Goal: Task Accomplishment & Management: Manage account settings

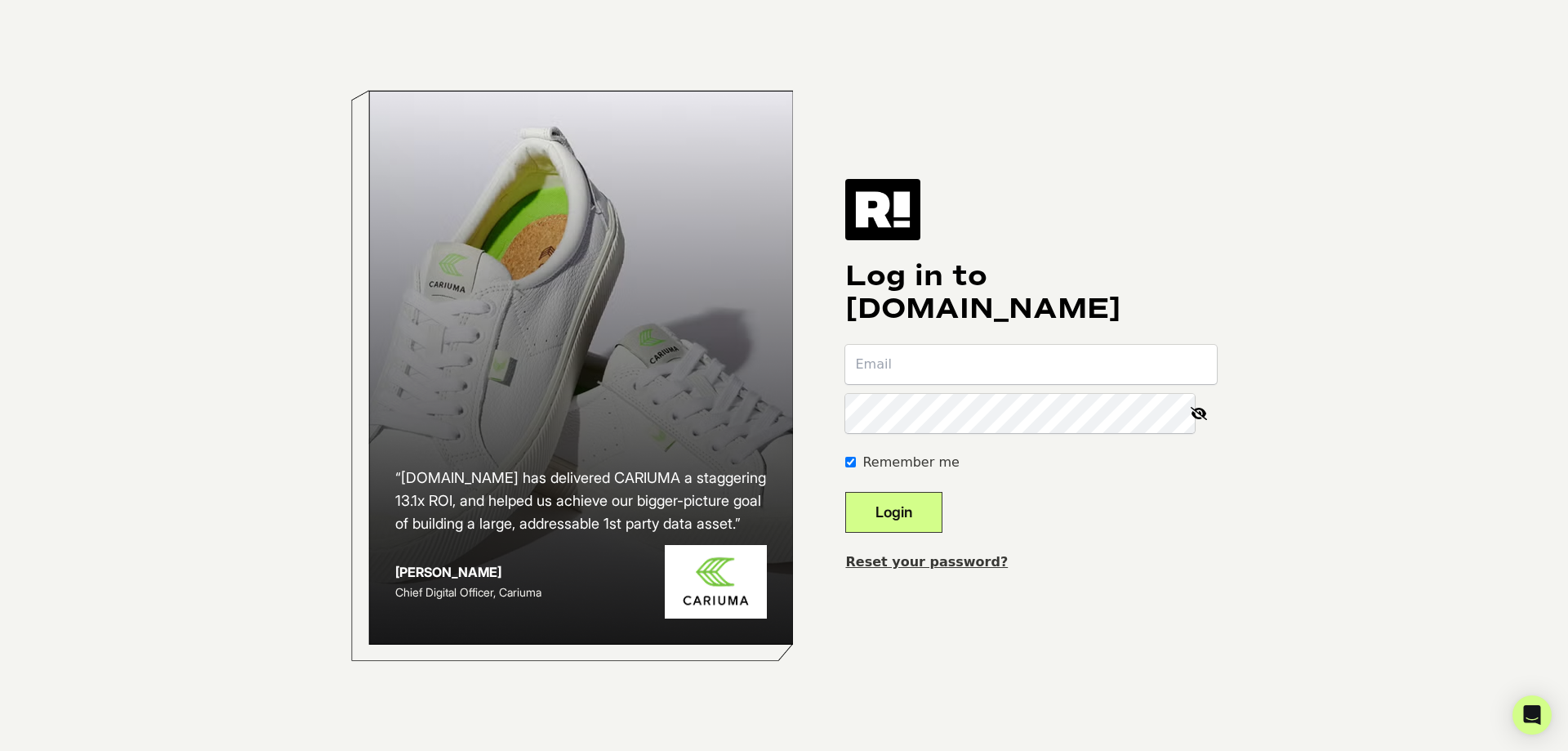
type input "analytics@ironlig.ht"
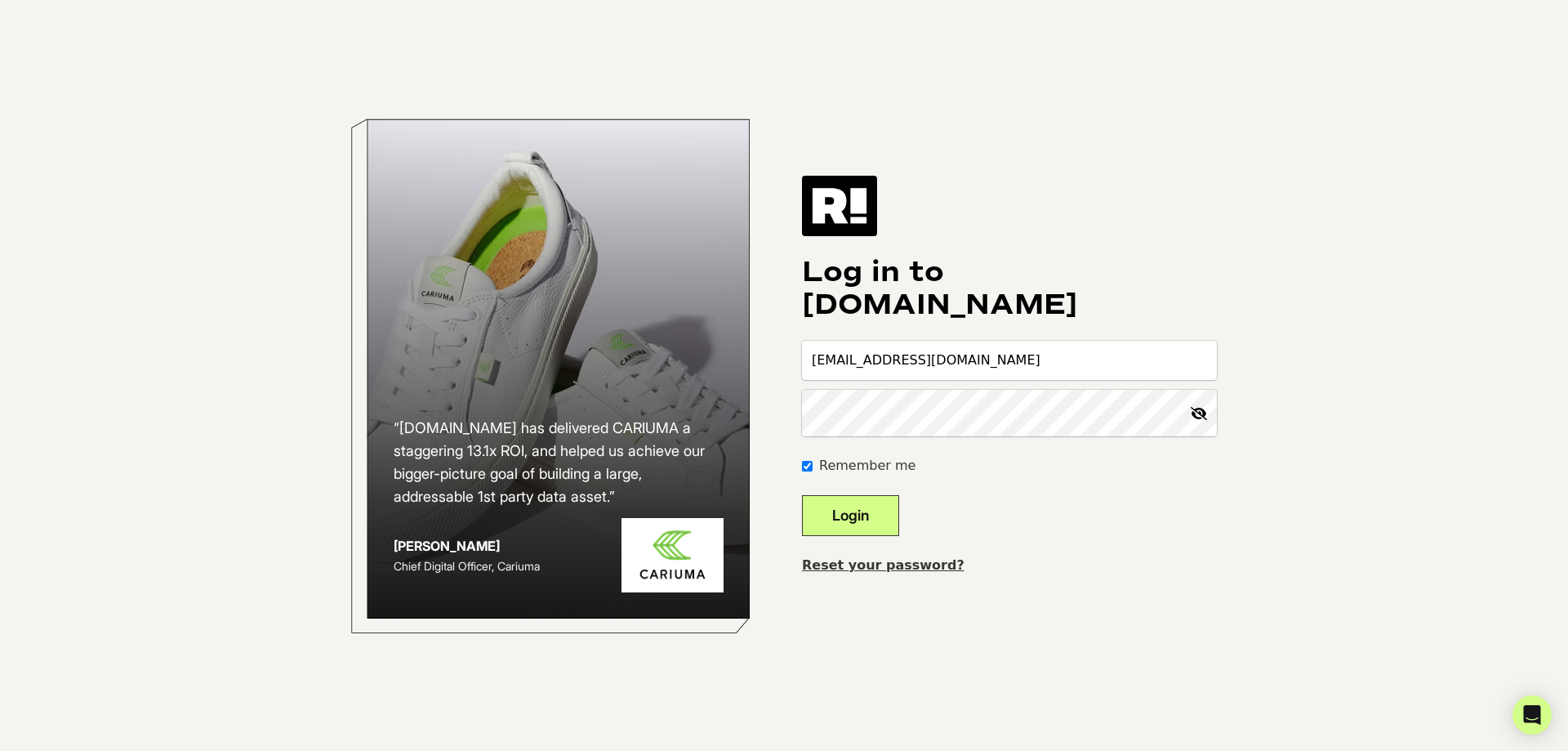
click at [899, 507] on button "Login" at bounding box center [850, 515] width 97 height 40
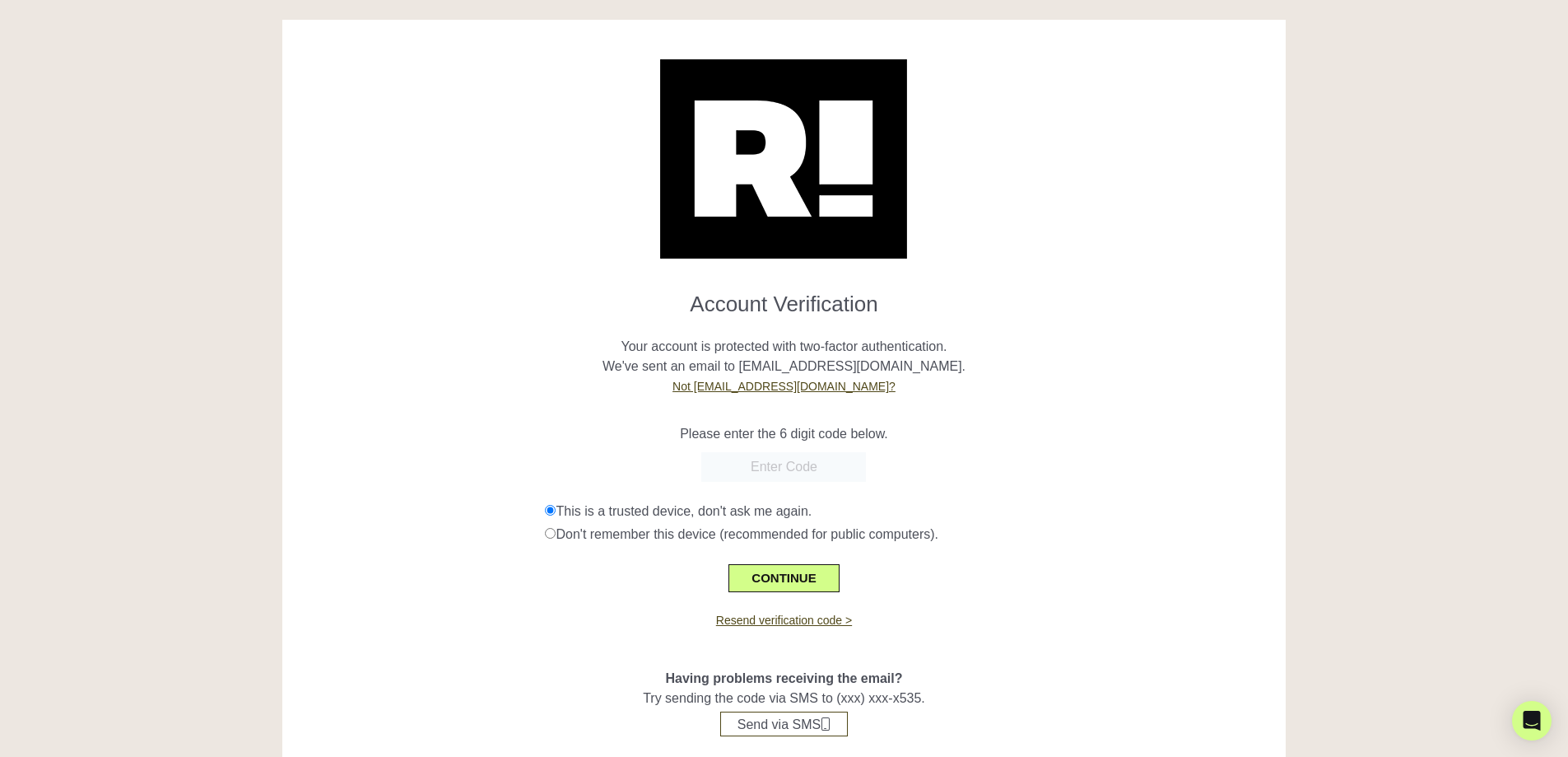
paste input "228607"
type input "228607"
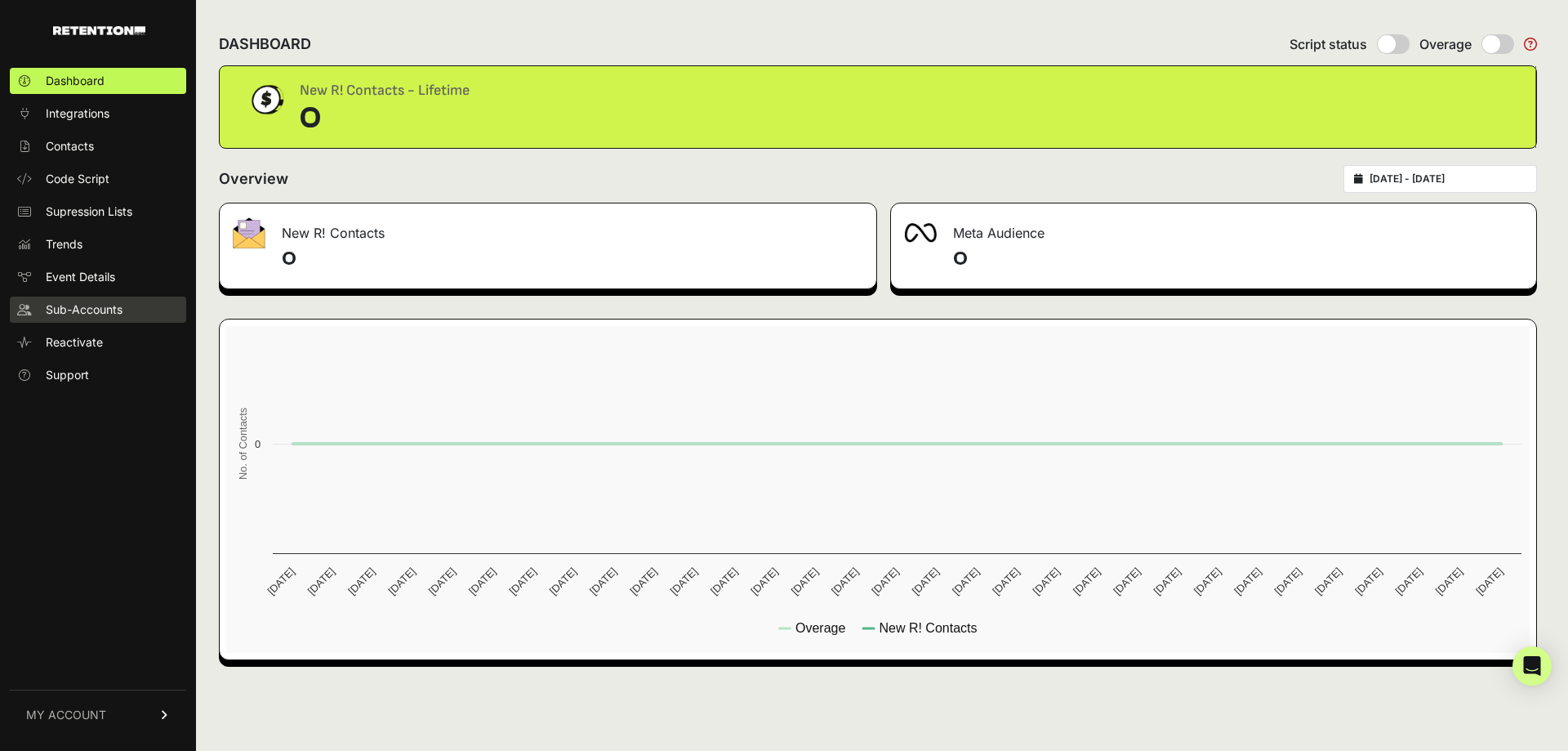
click at [73, 309] on span "Sub-Accounts" at bounding box center [84, 309] width 77 height 16
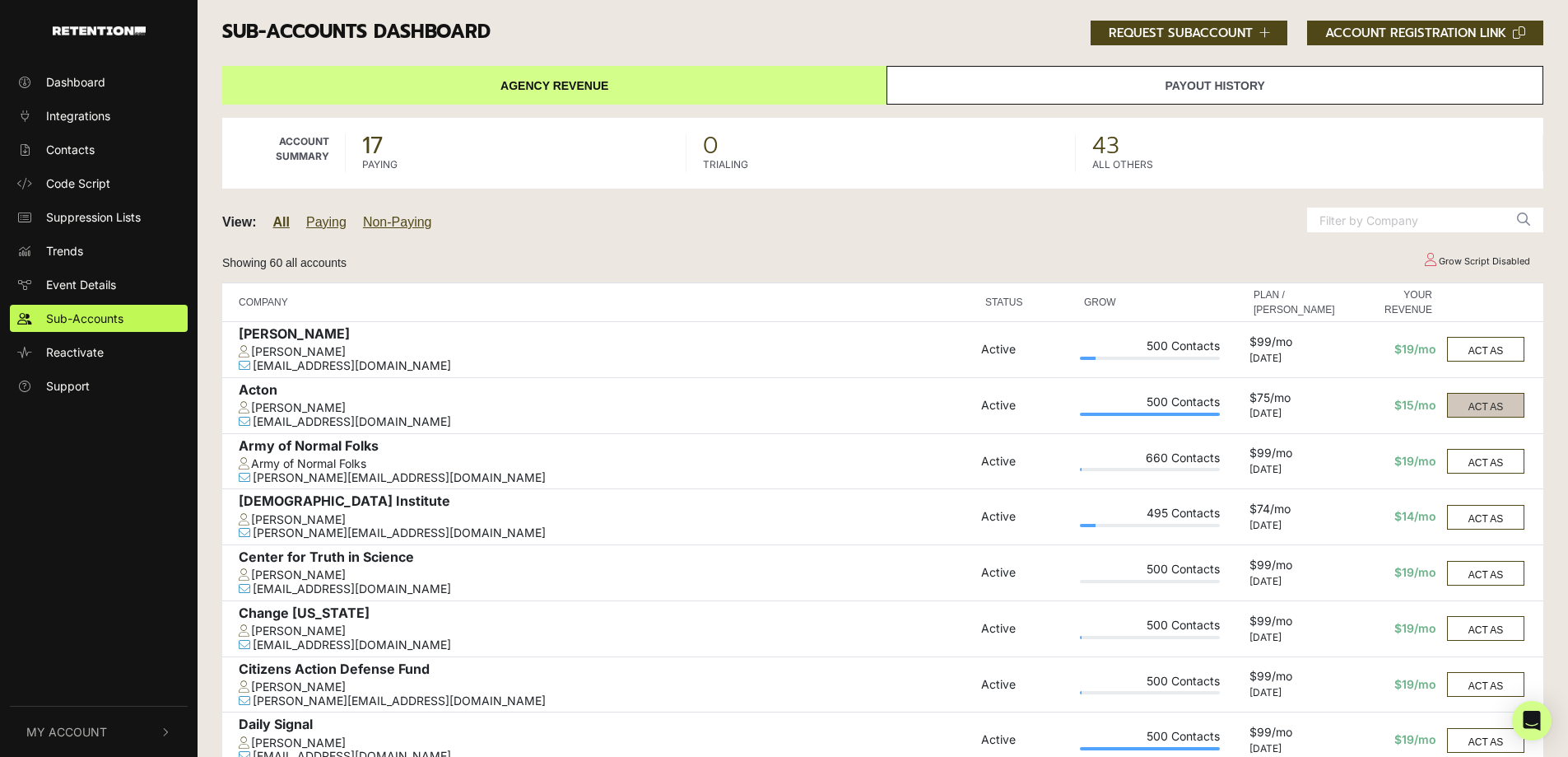
click at [1489, 405] on button "ACT AS" at bounding box center [1486, 404] width 78 height 24
